Goal: Task Accomplishment & Management: Use online tool/utility

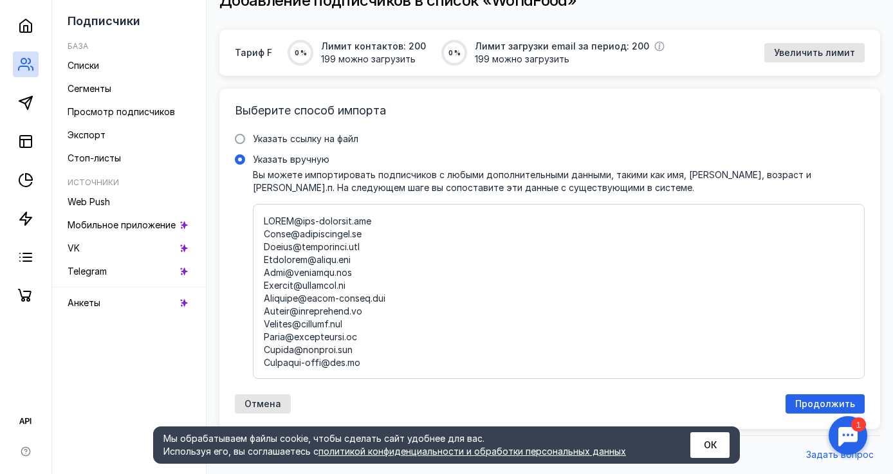
scroll to position [104, 0]
type textarea "[EMAIL_ADDRESS][DOMAIN_NAME] [PERSON_NAME][EMAIL_ADDRESS][DOMAIN_NAME] [EMAIL_A…"
click at [811, 399] on span "Продолжить" at bounding box center [825, 404] width 60 height 11
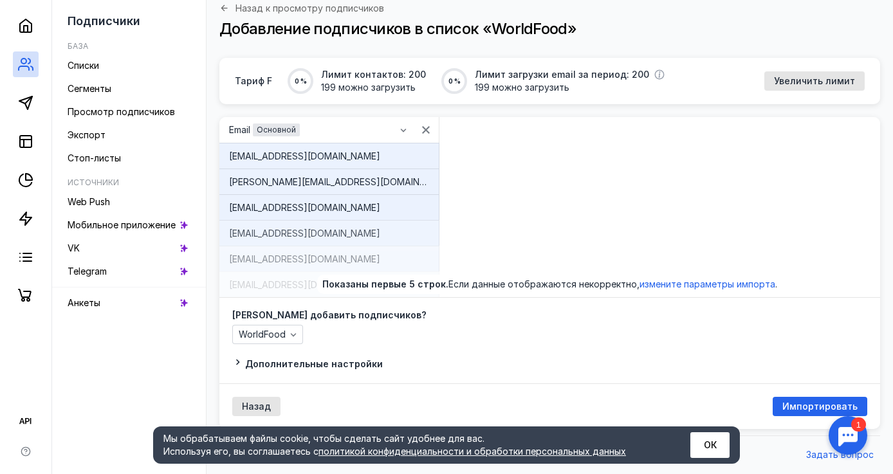
scroll to position [77, 0]
click at [801, 408] on span "Импортировать" at bounding box center [819, 406] width 75 height 11
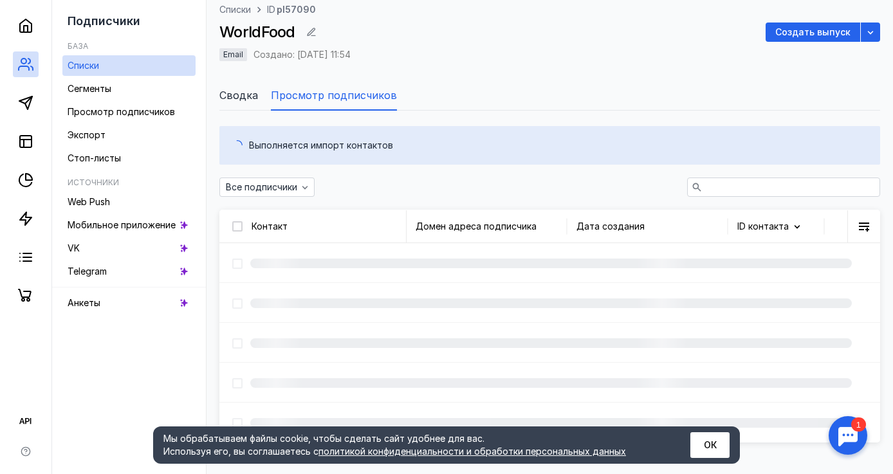
scroll to position [23, 0]
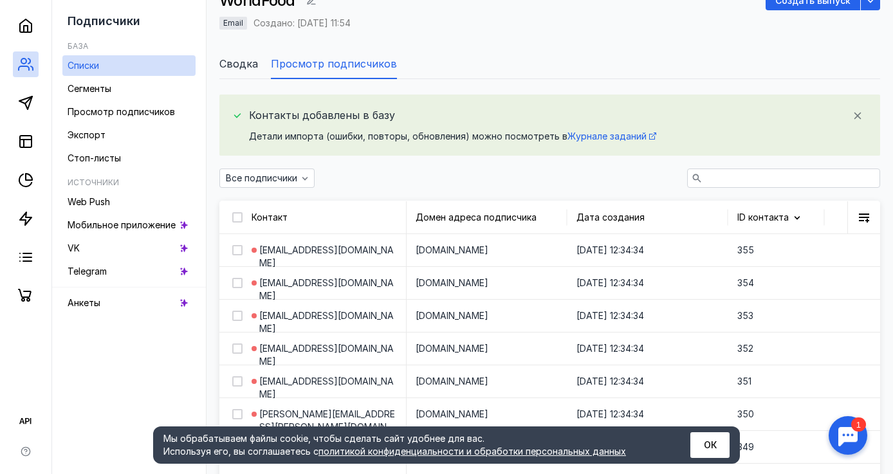
scroll to position [110, 0]
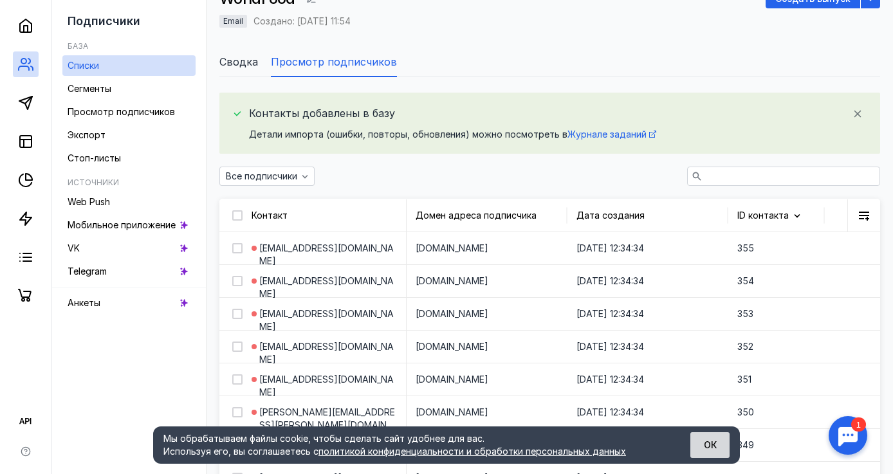
click at [708, 443] on button "ОК" at bounding box center [709, 445] width 39 height 26
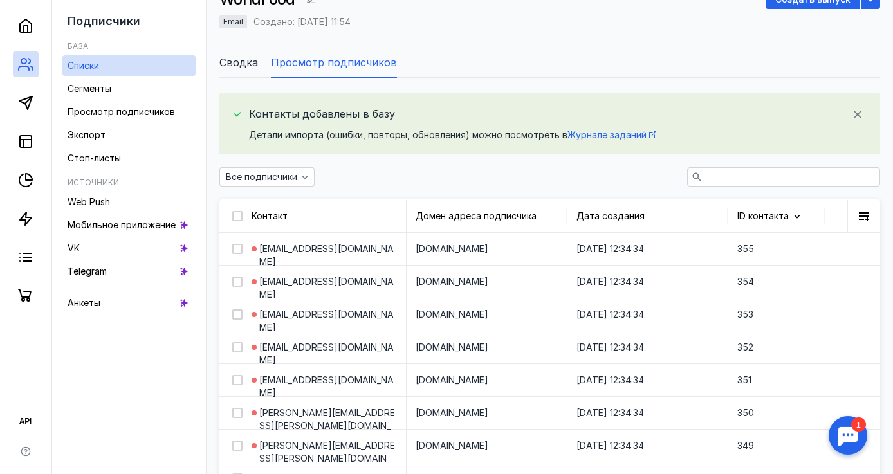
scroll to position [104, 0]
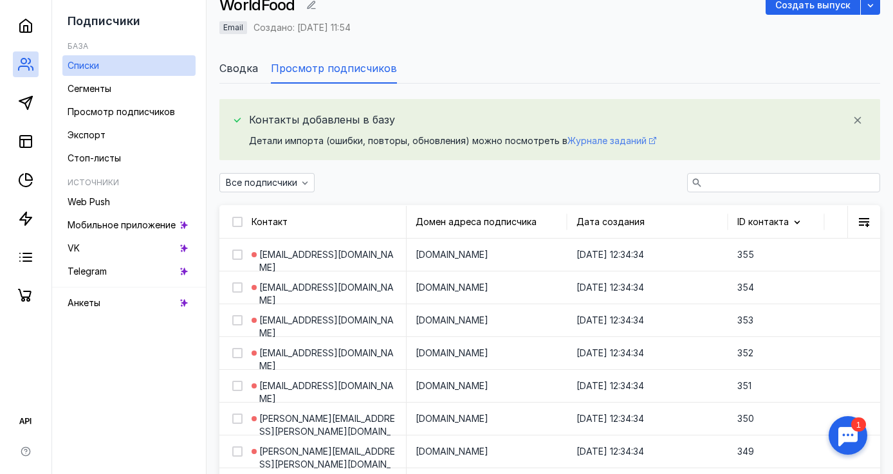
click at [603, 141] on span "Журнале заданий" at bounding box center [606, 140] width 79 height 11
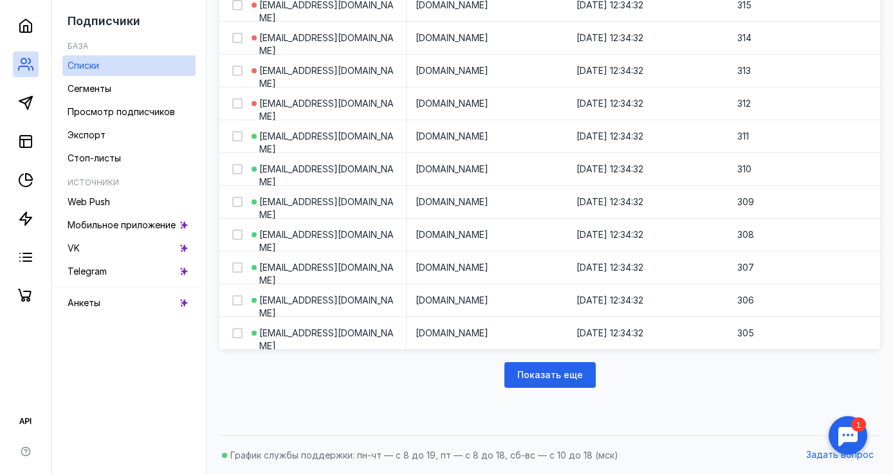
scroll to position [1678, 0]
click at [579, 372] on span "Показать еще" at bounding box center [550, 375] width 66 height 11
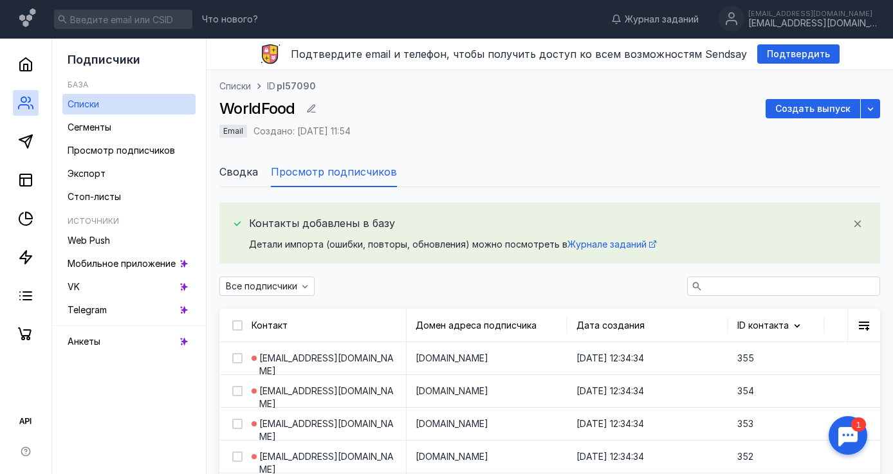
click at [242, 179] on li "Сводка" at bounding box center [238, 171] width 39 height 31
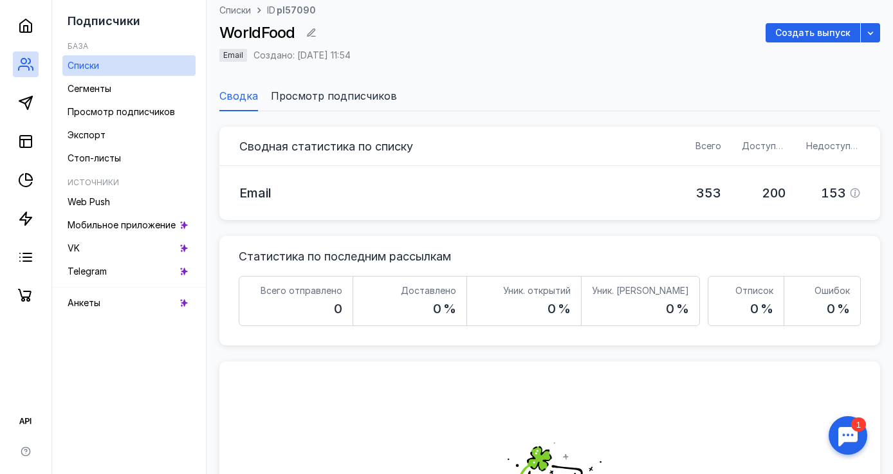
scroll to position [89, 0]
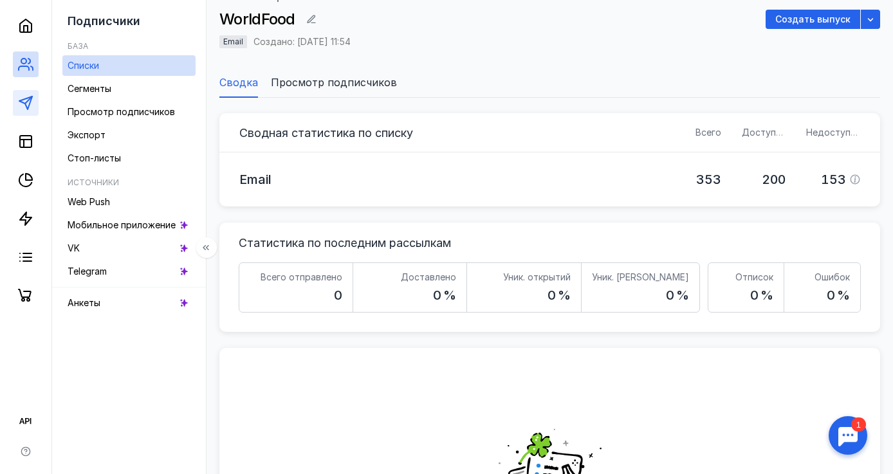
click at [16, 100] on link at bounding box center [26, 103] width 26 height 26
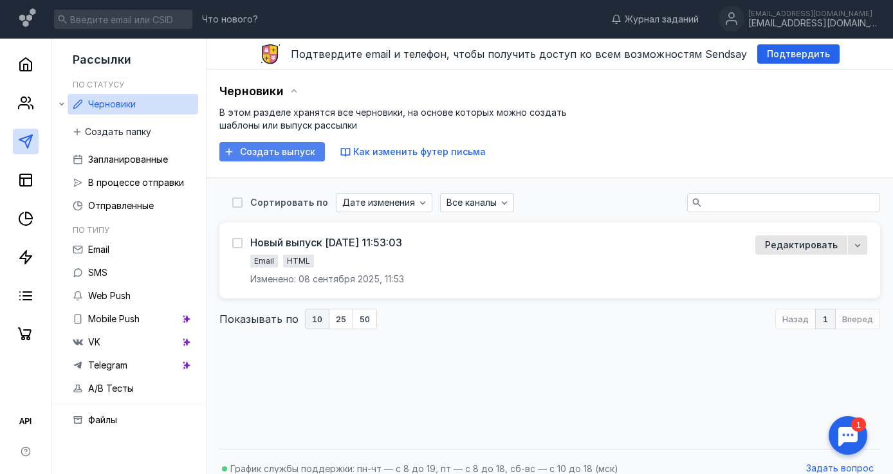
click at [308, 150] on span "Создать выпуск" at bounding box center [277, 152] width 75 height 11
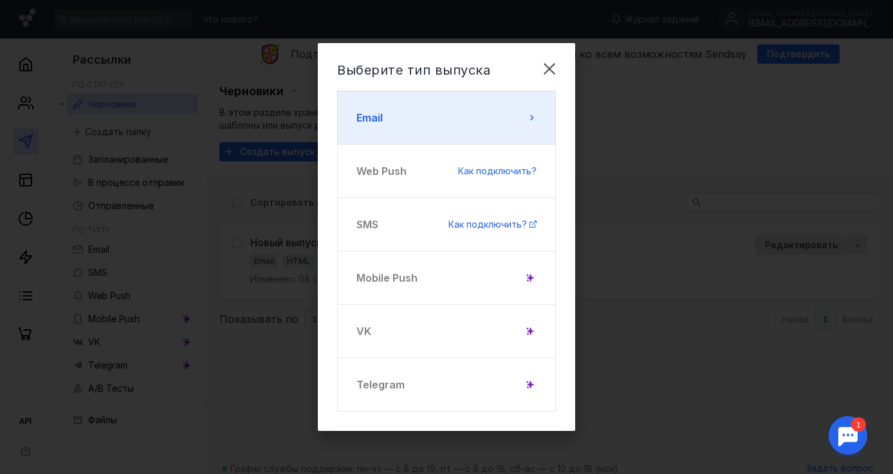
click at [489, 122] on button "Email" at bounding box center [446, 118] width 219 height 54
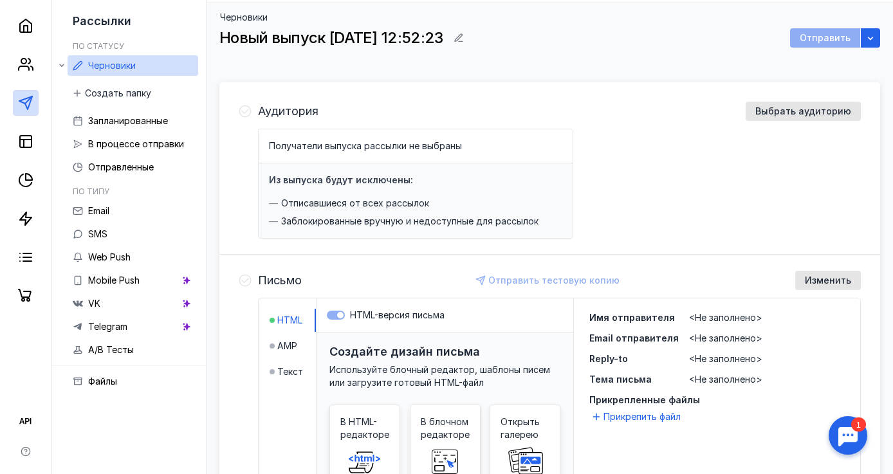
scroll to position [240, 0]
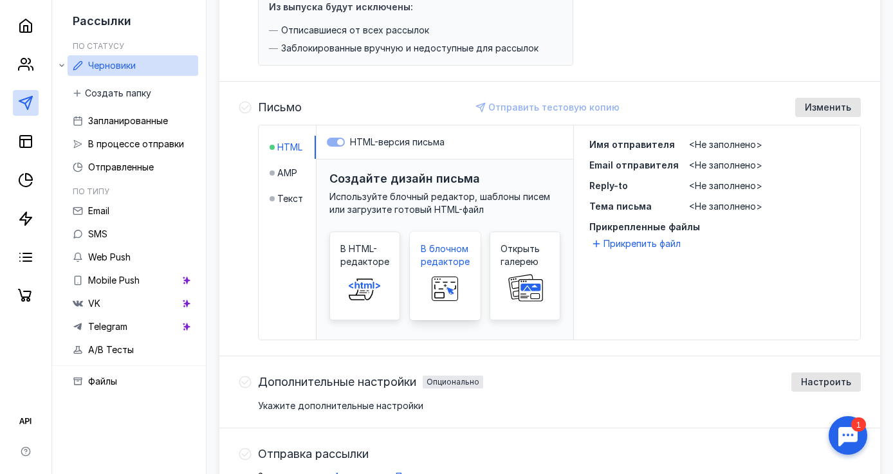
click at [459, 261] on span "В блочном редакторе" at bounding box center [445, 255] width 49 height 26
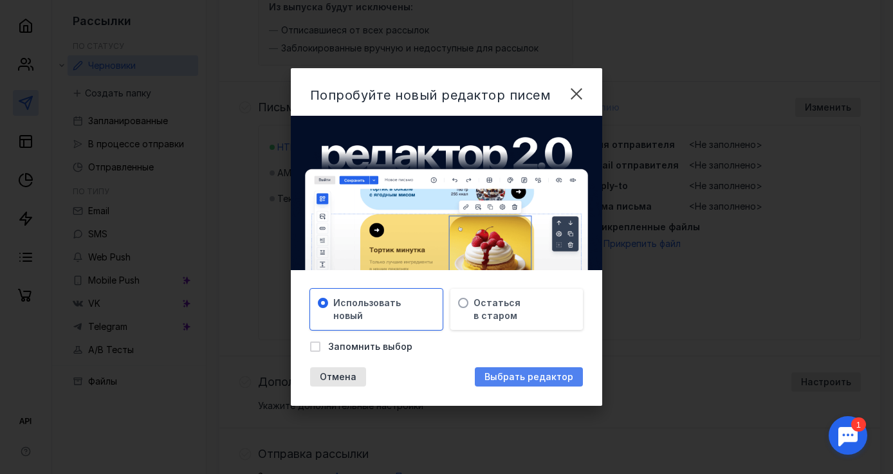
click at [495, 376] on span "Выбрать редактор" at bounding box center [528, 377] width 89 height 11
